Goal: Check status: Check status

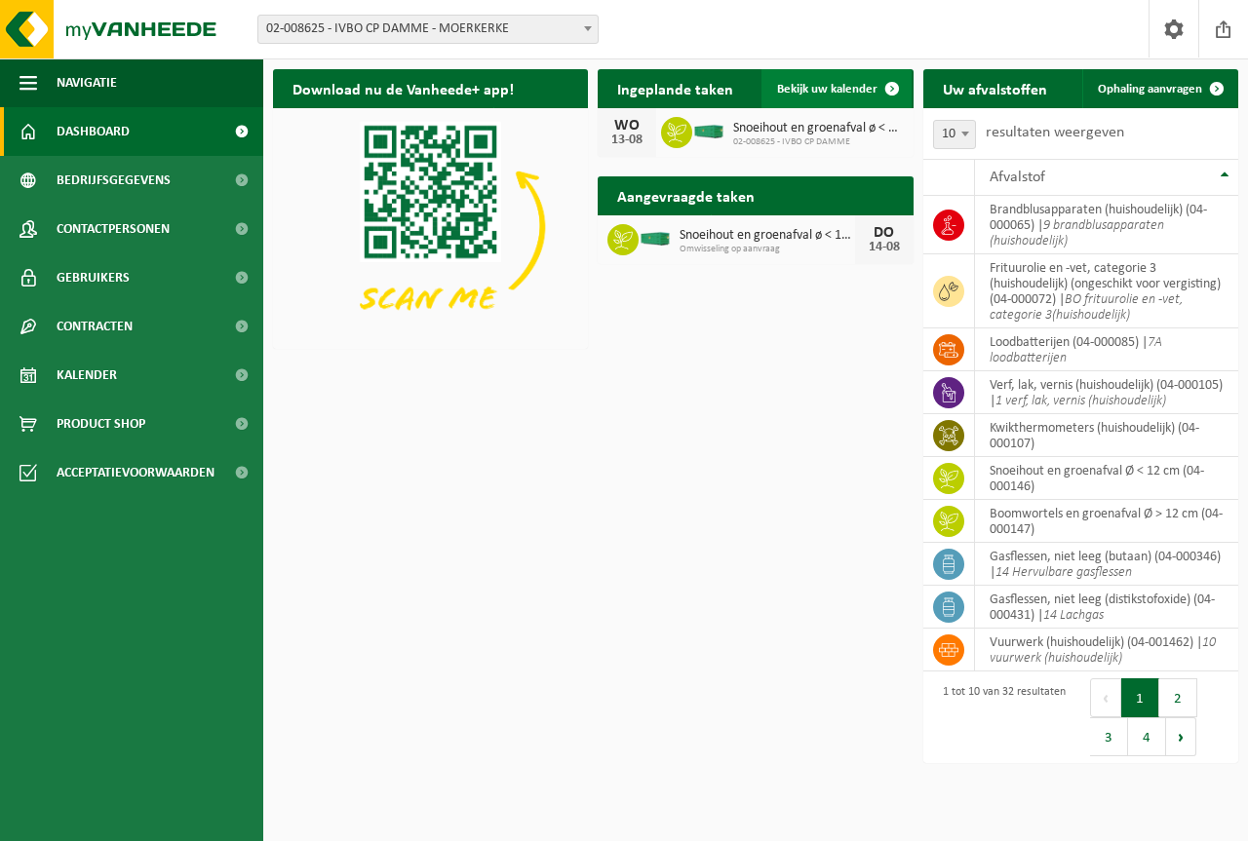
click at [891, 86] on span at bounding box center [892, 88] width 39 height 39
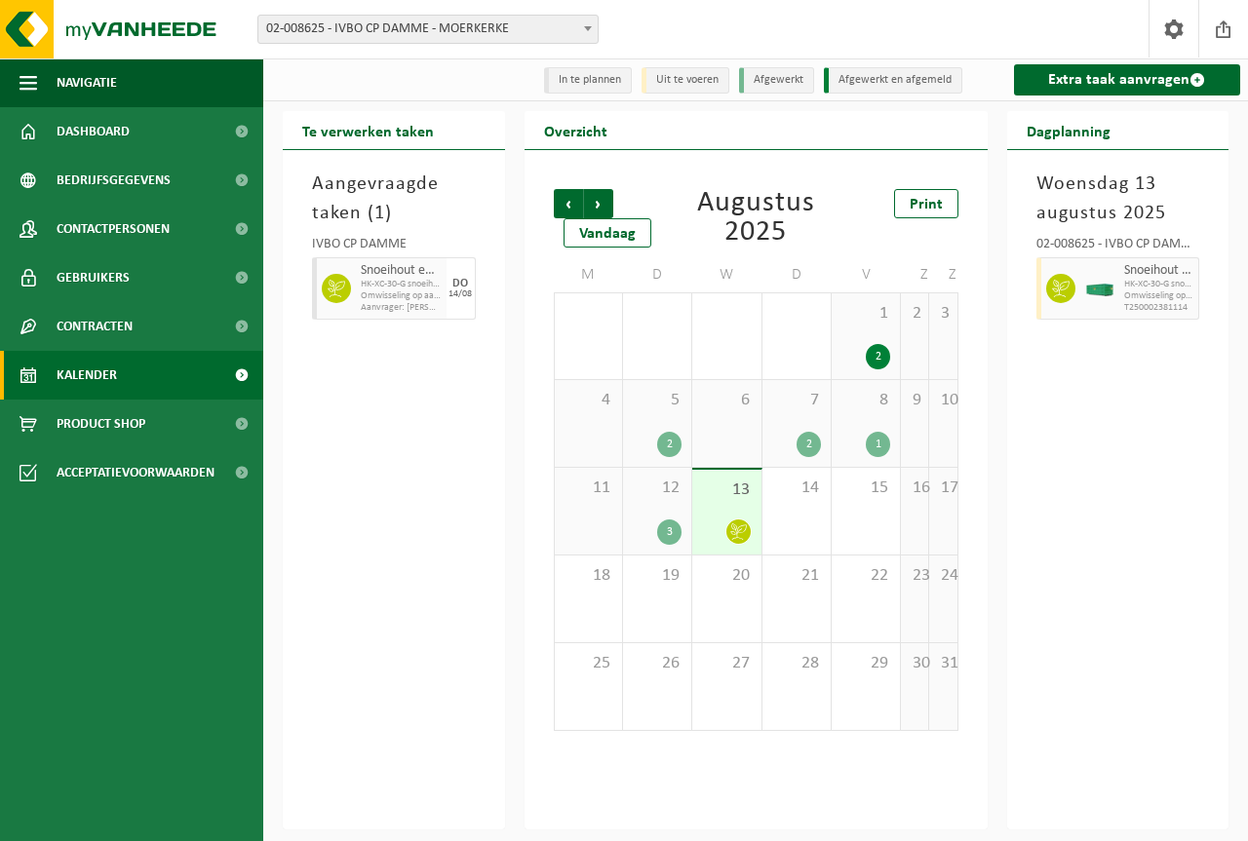
click at [685, 90] on li "Uit te voeren" at bounding box center [686, 80] width 88 height 26
click at [594, 82] on li "In te plannen" at bounding box center [588, 80] width 88 height 26
click at [72, 126] on span "Dashboard" at bounding box center [93, 131] width 73 height 49
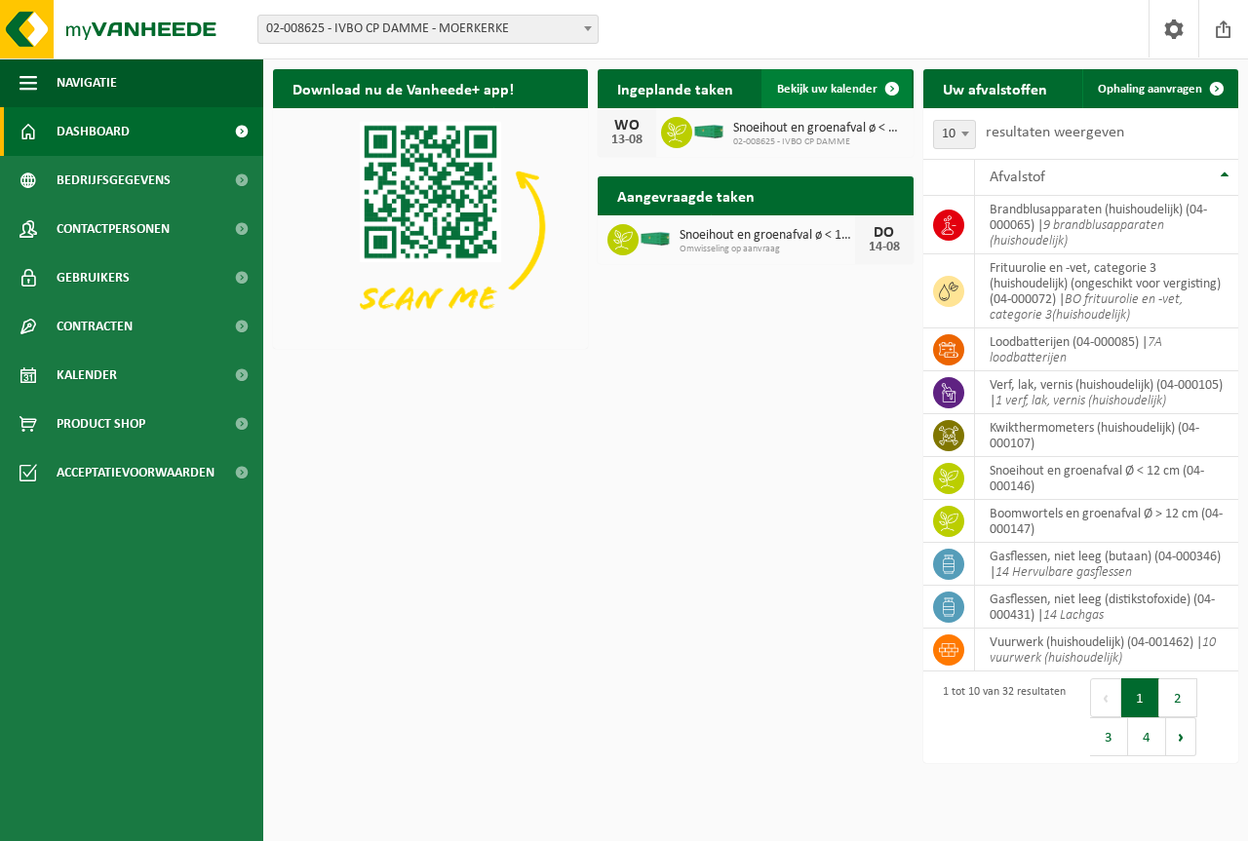
click at [811, 89] on span "Bekijk uw kalender" at bounding box center [827, 89] width 100 height 13
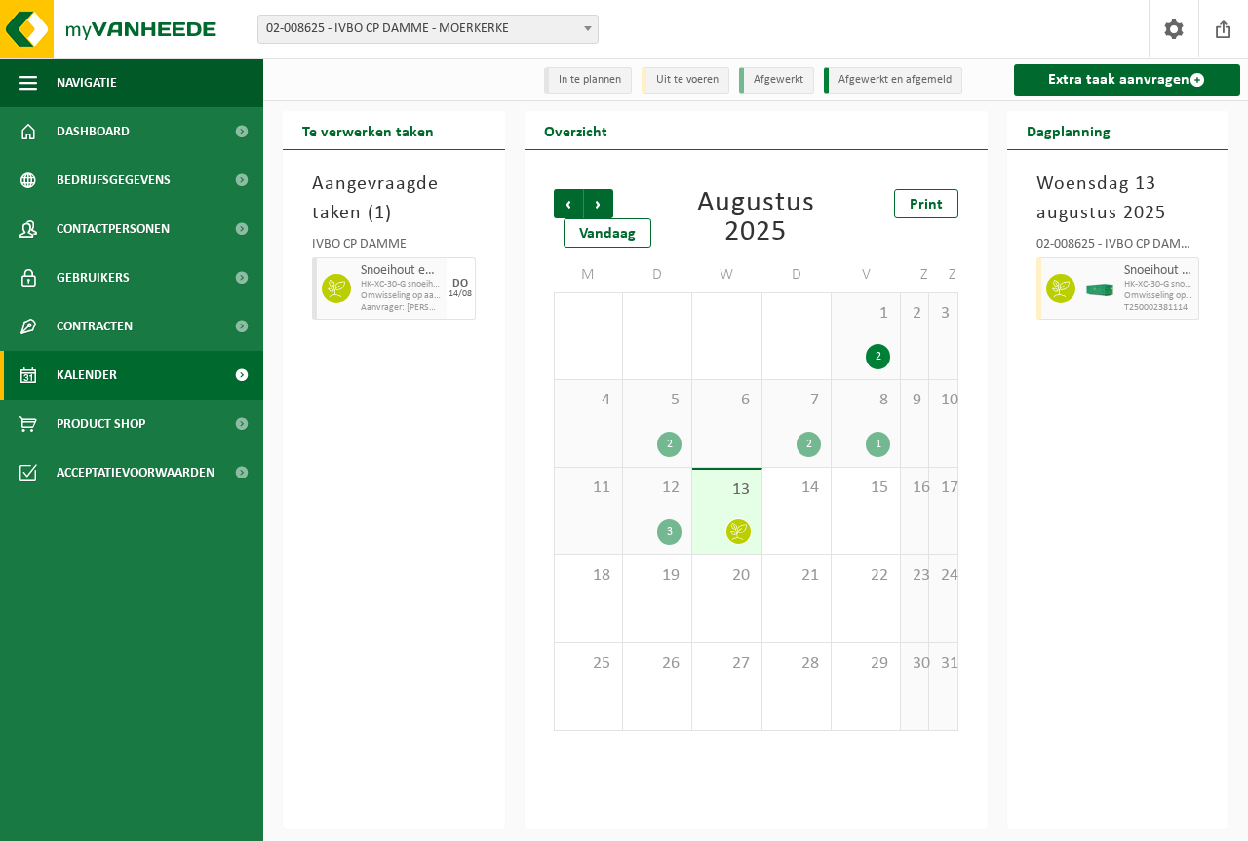
click at [708, 500] on span "13" at bounding box center [726, 490] width 49 height 21
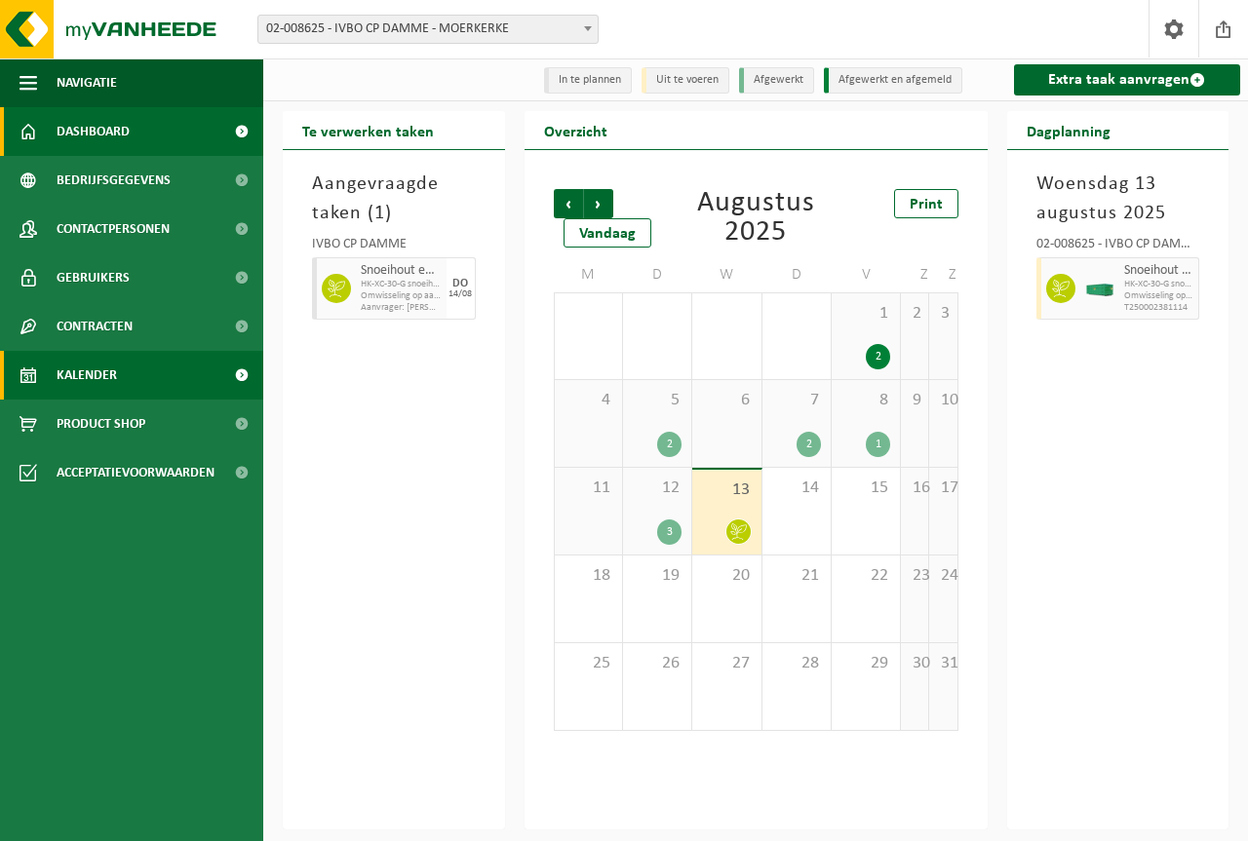
click at [83, 131] on span "Dashboard" at bounding box center [93, 131] width 73 height 49
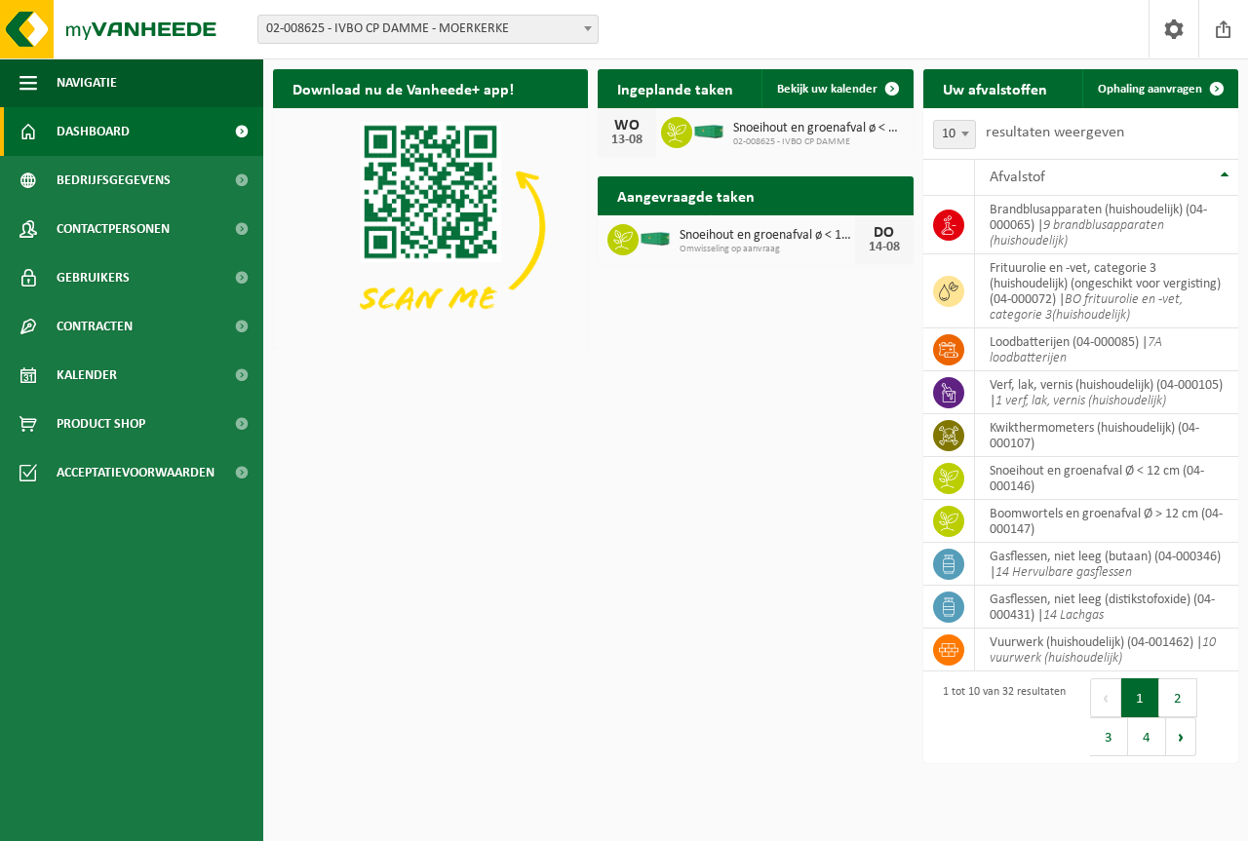
click at [635, 197] on h2 "Aangevraagde taken" at bounding box center [686, 195] width 176 height 38
click at [887, 83] on span at bounding box center [892, 88] width 39 height 39
